Goal: Task Accomplishment & Management: Manage account settings

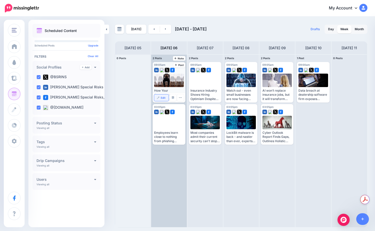
click at [157, 96] on img at bounding box center [158, 97] width 3 height 3
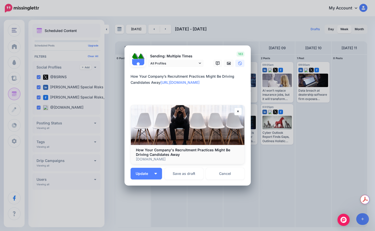
drag, startPoint x: 194, startPoint y: 94, endPoint x: 130, endPoint y: 83, distance: 65.6
click at [125, 88] on div "Loading Sending: Multiple Times All Profiles [DATE] 09:05" at bounding box center [188, 115] width 126 height 140
click at [132, 81] on textarea "**********" at bounding box center [189, 85] width 117 height 24
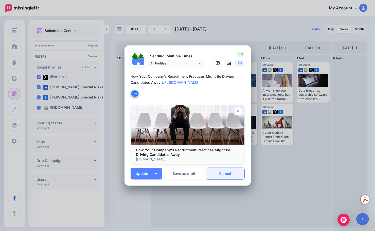
click at [227, 174] on link "Cancel" at bounding box center [225, 174] width 39 height 12
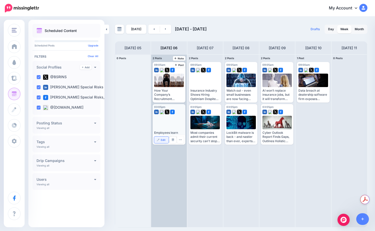
click at [157, 138] on link "Edit" at bounding box center [161, 139] width 14 height 7
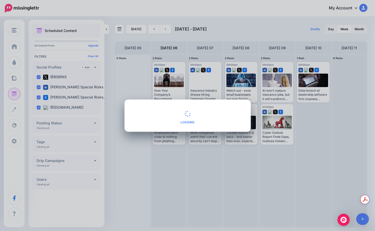
type textarea "**********"
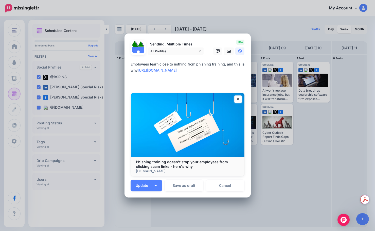
drag, startPoint x: 178, startPoint y: 83, endPoint x: 121, endPoint y: 77, distance: 57.3
click at [121, 77] on div "Edit Post Loading Sending: Multiple Times [DATE] 15:05" at bounding box center [187, 115] width 375 height 231
click at [134, 68] on textarea "**********" at bounding box center [189, 73] width 117 height 24
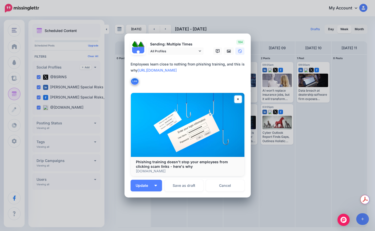
click at [232, 184] on link "Cancel" at bounding box center [225, 186] width 39 height 12
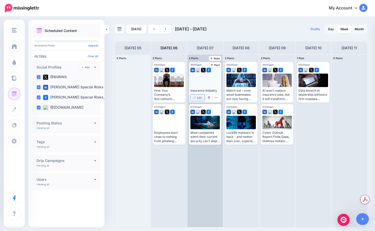
click at [198, 97] on span "Edit" at bounding box center [199, 97] width 5 height 3
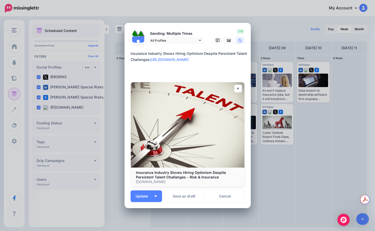
drag, startPoint x: 227, startPoint y: 73, endPoint x: 67, endPoint y: 67, distance: 160.1
click at [67, 67] on div "Edit Post Loading Sending: Multiple Times [DATE] 09:05" at bounding box center [187, 115] width 375 height 231
drag, startPoint x: 151, startPoint y: 59, endPoint x: 124, endPoint y: 54, distance: 28.1
click at [125, 54] on div "Loading Sending: Multiple Times All Profiles [DATE] 09:05" at bounding box center [188, 115] width 126 height 185
click at [232, 193] on link "Cancel" at bounding box center [225, 196] width 39 height 12
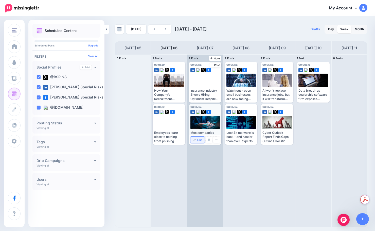
click at [204, 141] on link "Edit" at bounding box center [197, 139] width 14 height 7
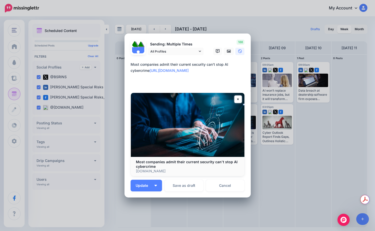
drag, startPoint x: 217, startPoint y: 84, endPoint x: 123, endPoint y: 77, distance: 94.1
click at [125, 78] on div "Loading Sending: Multiple Times All Profiles [DATE] 15:05" at bounding box center [188, 115] width 126 height 164
click at [133, 68] on textarea "**********" at bounding box center [189, 73] width 117 height 24
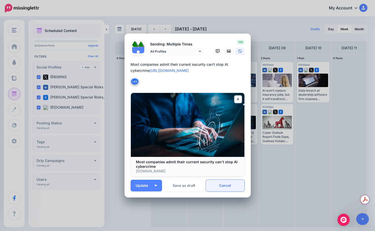
click at [220, 187] on link "Cancel" at bounding box center [225, 186] width 39 height 12
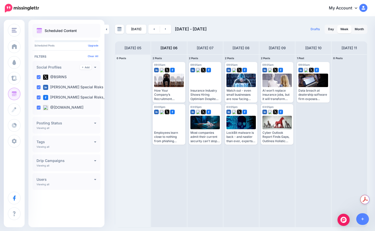
click at [152, 24] on div "[DATE] [DATE] - [DATE] Drafts 0 Day Week Month PRO TIP" at bounding box center [187, 122] width 375 height 210
click at [151, 26] on link at bounding box center [153, 29] width 11 height 9
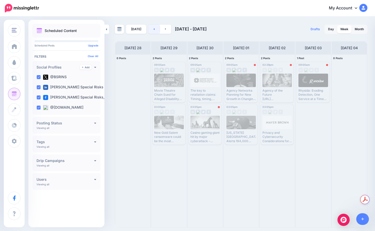
click at [151, 26] on link at bounding box center [153, 29] width 11 height 9
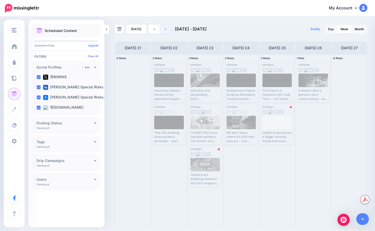
click at [165, 28] on icon at bounding box center [165, 28] width 1 height 3
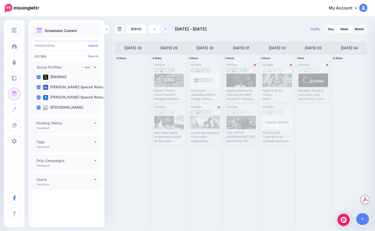
click at [165, 28] on icon at bounding box center [165, 28] width 1 height 3
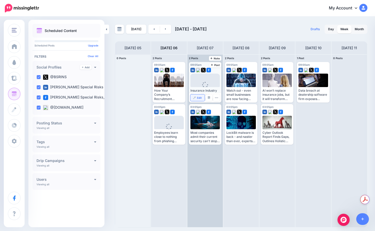
click at [196, 97] on link "Edit" at bounding box center [197, 97] width 14 height 7
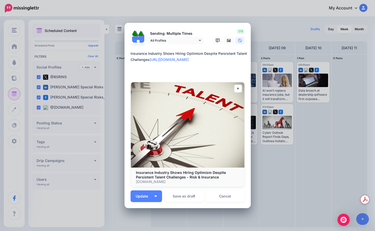
drag, startPoint x: 227, startPoint y: 74, endPoint x: 110, endPoint y: 53, distance: 119.3
click at [110, 53] on div "Edit Post Loading Sending: Multiple Times [DATE] 09:05" at bounding box center [187, 115] width 375 height 231
paste textarea
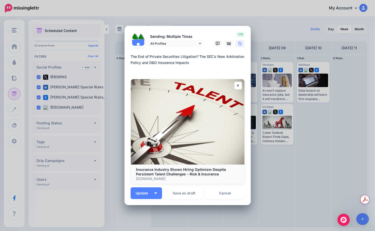
paste textarea "**********"
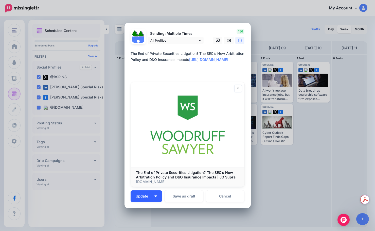
type textarea "**********"
click at [150, 197] on span "Update" at bounding box center [144, 196] width 16 height 4
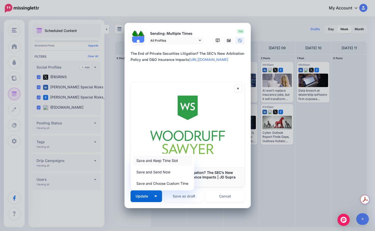
click at [160, 160] on link "Save and Keep Time Slot" at bounding box center [163, 160] width 60 height 10
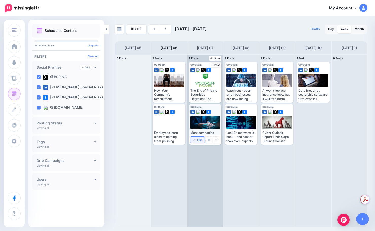
click at [194, 143] on link "Edit" at bounding box center [197, 139] width 14 height 7
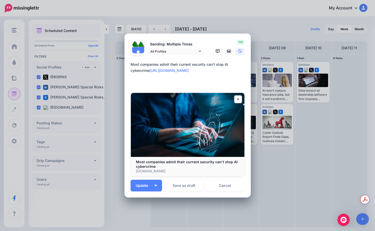
drag, startPoint x: 212, startPoint y: 81, endPoint x: 112, endPoint y: 78, distance: 100.5
click at [112, 78] on div "Edit Post Loading Sending: Multiple Times [DATE] 15:05" at bounding box center [187, 115] width 375 height 231
click at [128, 65] on div "Loading Sending: Multiple Times All Profiles [DATE] 15:05" at bounding box center [188, 115] width 126 height 164
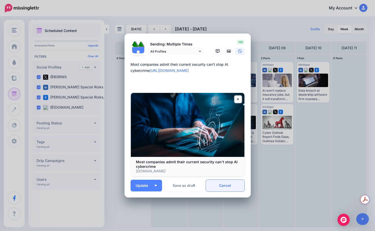
click at [216, 180] on div "Sending: Multiple Times All Profiles [DATE] 15:05" at bounding box center [188, 116] width 114 height 152
click at [215, 185] on link "Cancel" at bounding box center [225, 186] width 39 height 12
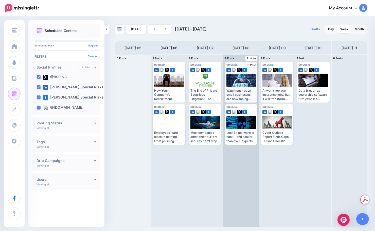
click at [0, 0] on link "Edit" at bounding box center [0, 0] width 0 height 0
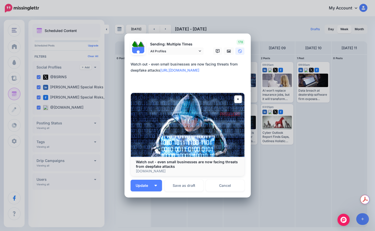
drag, startPoint x: 225, startPoint y: 82, endPoint x: 123, endPoint y: 74, distance: 102.8
click at [125, 74] on div "Loading Sending: Multiple Times All Profiles [DATE] 09:05" at bounding box center [188, 115] width 126 height 164
click at [131, 68] on textarea "**********" at bounding box center [189, 73] width 117 height 24
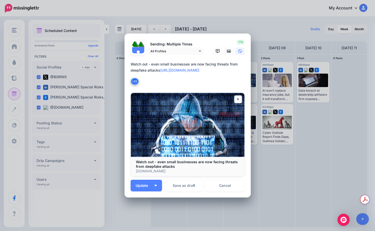
click at [134, 65] on textarea "**********" at bounding box center [189, 73] width 117 height 24
drag, startPoint x: 150, startPoint y: 65, endPoint x: 123, endPoint y: 62, distance: 27.5
click at [125, 62] on div "Loading Sending: Multiple Times All Profiles [DATE] 09:05" at bounding box center [188, 115] width 126 height 164
type textarea "**********"
click at [229, 184] on link "Cancel" at bounding box center [225, 186] width 39 height 12
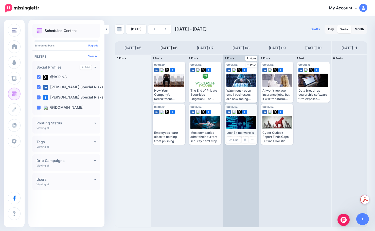
click at [237, 135] on div "Edit Manage Dates Assign to User Delete Post" at bounding box center [241, 140] width 32 height 10
click at [235, 140] on span "Edit" at bounding box center [235, 139] width 5 height 3
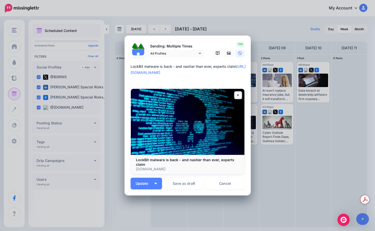
drag, startPoint x: 196, startPoint y: 79, endPoint x: 124, endPoint y: 75, distance: 72.1
click at [125, 75] on div "Loading Sending: Multiple Times All Profiles [DATE] 15:05" at bounding box center [188, 115] width 126 height 160
click at [141, 68] on textarea "**********" at bounding box center [189, 72] width 117 height 18
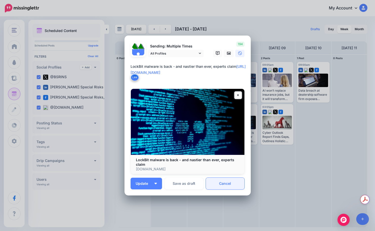
click at [233, 187] on link "Cancel" at bounding box center [225, 183] width 39 height 12
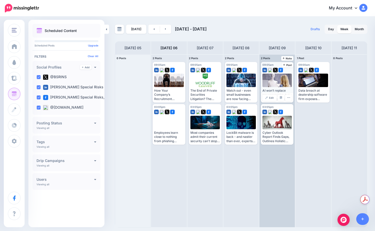
click at [270, 91] on div "AI won’t replace insurance jobs, but it will transform them [URL][DOMAIN_NAME]" at bounding box center [276, 94] width 29 height 12
click at [267, 94] on link "Edit" at bounding box center [269, 97] width 14 height 7
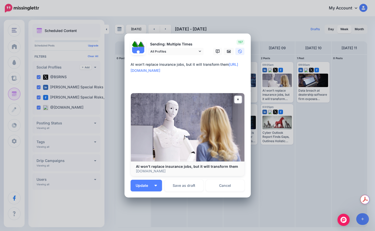
click at [174, 78] on textarea "**********" at bounding box center [189, 73] width 117 height 24
drag, startPoint x: 172, startPoint y: 82, endPoint x: 117, endPoint y: 72, distance: 56.0
click at [117, 72] on div "Edit Post Loading Sending: Multiple Times [DATE] 09:05" at bounding box center [187, 115] width 375 height 231
click at [161, 62] on textarea "**********" at bounding box center [189, 73] width 117 height 24
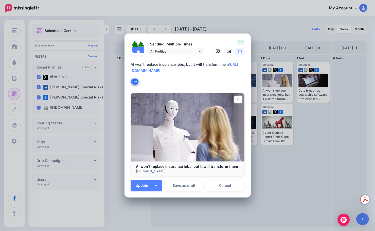
click at [161, 62] on textarea "**********" at bounding box center [189, 73] width 117 height 24
click at [238, 191] on link "Cancel" at bounding box center [225, 186] width 39 height 12
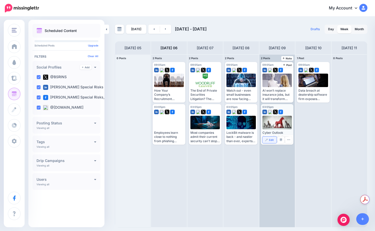
click at [270, 141] on div "03:05pm [DATE] 03:05pm Cyber Outlook Report Finds Gaps, Outlines Holistic Appro…" at bounding box center [277, 124] width 32 height 41
click at [270, 141] on link "Edit" at bounding box center [269, 139] width 14 height 7
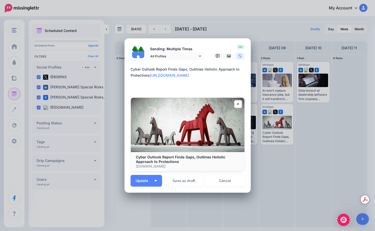
drag, startPoint x: 198, startPoint y: 85, endPoint x: 122, endPoint y: 81, distance: 75.6
click at [122, 81] on div "Edit Post Loading Sending: Multiple Times [DATE] 15:05" at bounding box center [187, 115] width 375 height 231
click at [131, 74] on textarea "**********" at bounding box center [189, 78] width 117 height 24
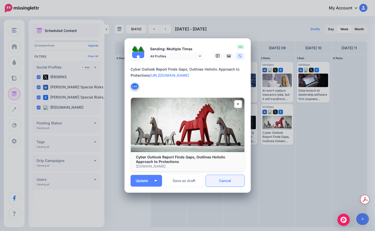
click at [217, 178] on link "Cancel" at bounding box center [225, 181] width 39 height 12
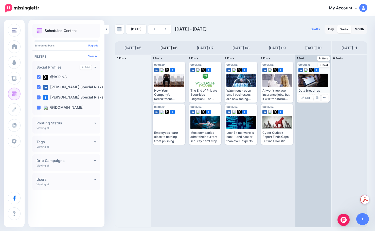
click at [304, 100] on link "Edit" at bounding box center [305, 97] width 14 height 7
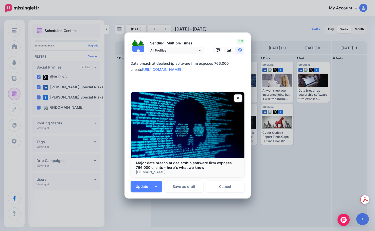
drag, startPoint x: 144, startPoint y: 82, endPoint x: 127, endPoint y: 69, distance: 20.8
click at [127, 69] on div "Loading Sending: Multiple Times All Profiles [DATE] 09:00" at bounding box center [188, 115] width 126 height 166
click at [140, 62] on textarea "**********" at bounding box center [189, 72] width 117 height 24
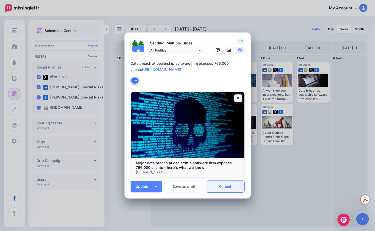
click at [237, 187] on link "Cancel" at bounding box center [225, 187] width 39 height 12
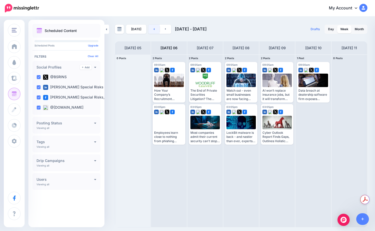
click at [156, 32] on link at bounding box center [153, 29] width 11 height 9
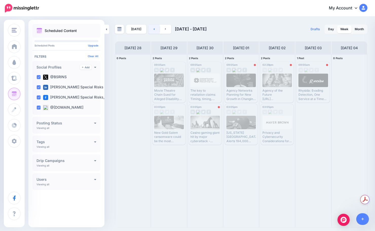
click at [154, 33] on link at bounding box center [153, 29] width 11 height 9
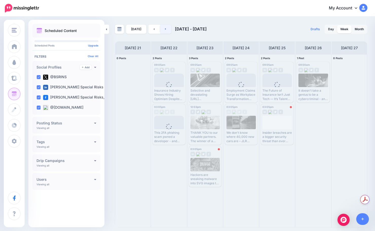
click at [165, 31] on link at bounding box center [165, 29] width 11 height 9
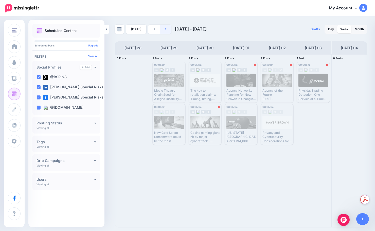
click at [163, 33] on link at bounding box center [165, 29] width 11 height 9
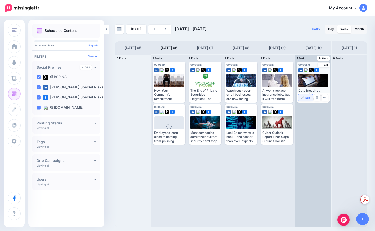
click at [302, 95] on div "Edit Manage Dates Assign to User Delete Post" at bounding box center [313, 98] width 32 height 10
click at [302, 95] on link "Edit" at bounding box center [305, 97] width 14 height 7
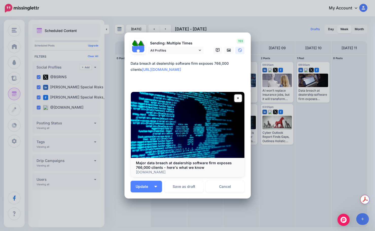
click at [159, 72] on textarea "**********" at bounding box center [189, 72] width 117 height 24
click at [217, 187] on link "Cancel" at bounding box center [225, 187] width 39 height 12
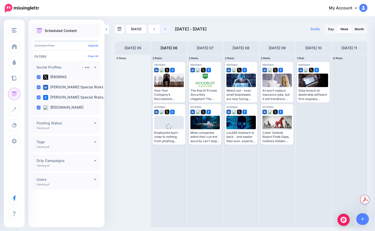
click at [167, 29] on link at bounding box center [165, 29] width 11 height 9
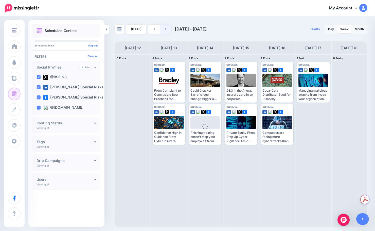
click at [167, 29] on link at bounding box center [165, 29] width 11 height 9
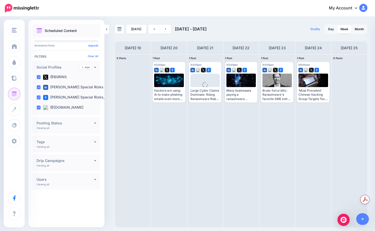
click at [151, 34] on div "[DATE] [DATE] - [DATE] Drafts 0 Day Week Month PRO TIP" at bounding box center [241, 126] width 260 height 203
click at [153, 31] on link at bounding box center [153, 29] width 11 height 9
